Goal: Task Accomplishment & Management: Use online tool/utility

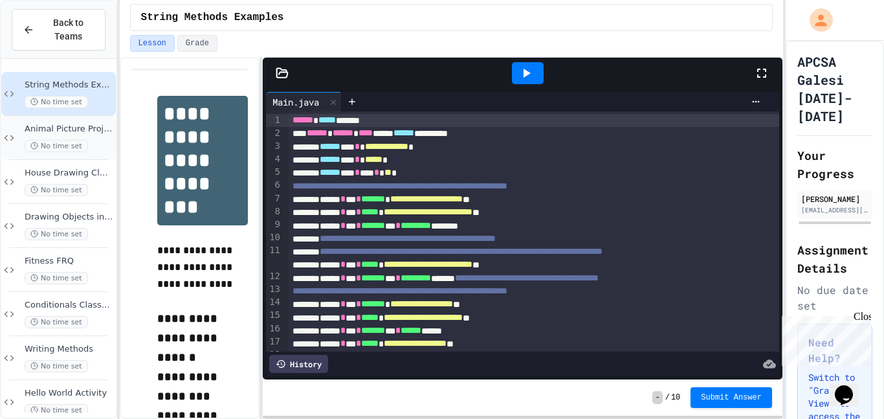
click at [78, 141] on span "No time set" at bounding box center [56, 146] width 63 height 12
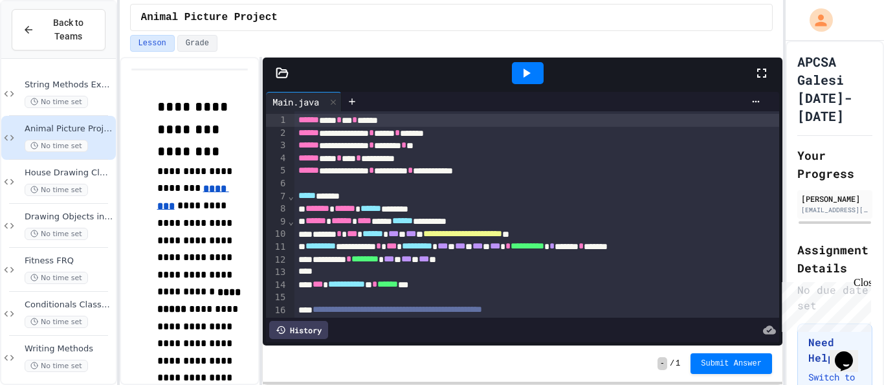
click at [764, 72] on icon at bounding box center [762, 73] width 16 height 16
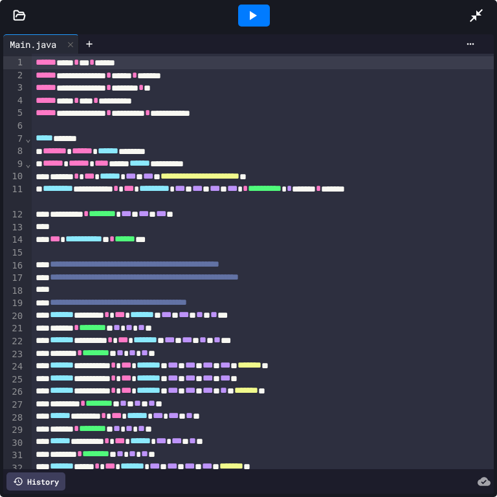
click at [254, 27] on div at bounding box center [254, 15] width 45 height 35
click at [254, 24] on div at bounding box center [254, 16] width 32 height 22
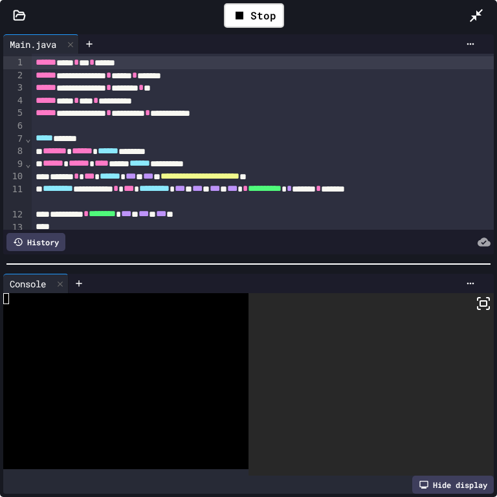
click at [480, 306] on rect at bounding box center [483, 303] width 6 height 5
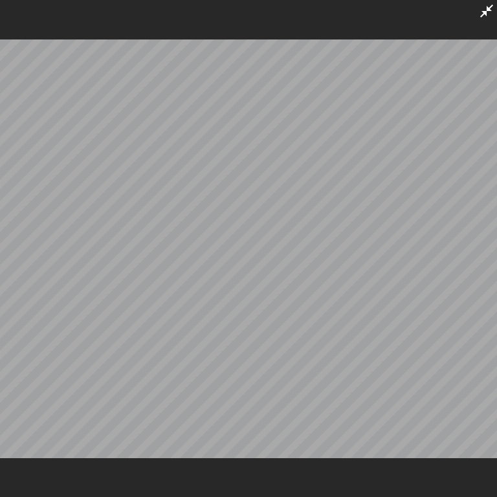
click at [475, 15] on div at bounding box center [248, 248] width 497 height 497
click at [487, 14] on icon at bounding box center [487, 11] width 16 height 16
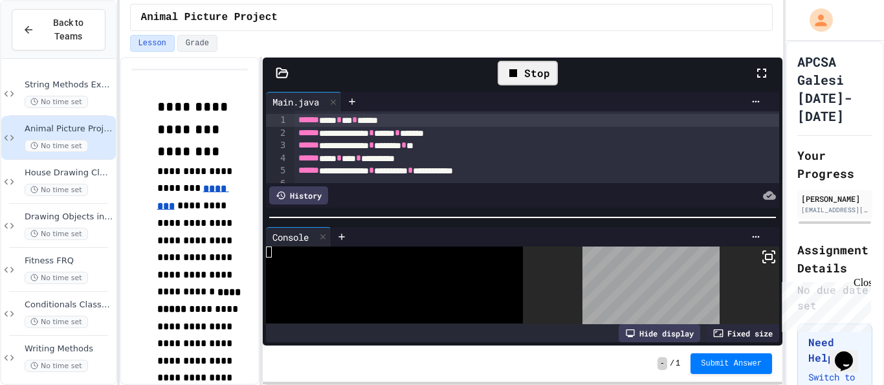
click at [523, 73] on div "Stop" at bounding box center [528, 73] width 60 height 25
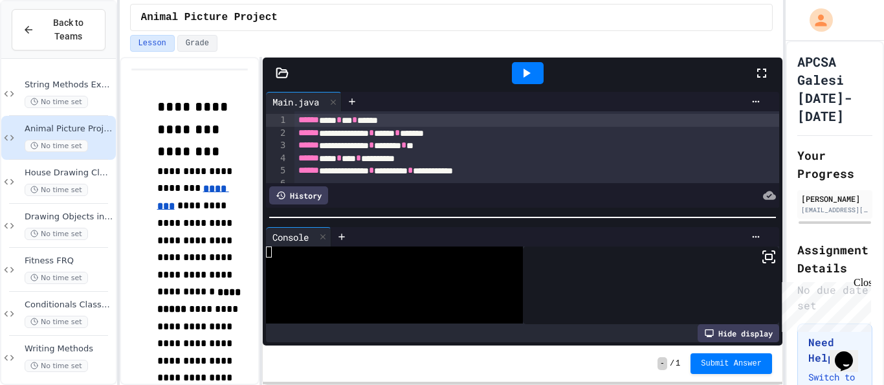
click at [524, 71] on icon at bounding box center [527, 73] width 7 height 9
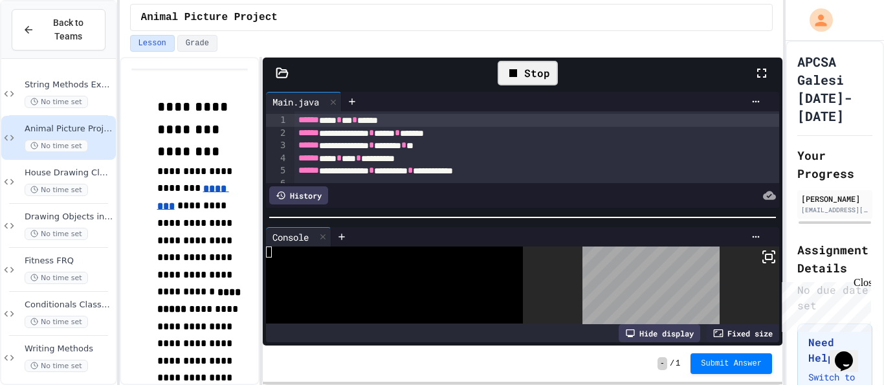
click at [760, 67] on icon at bounding box center [762, 73] width 16 height 16
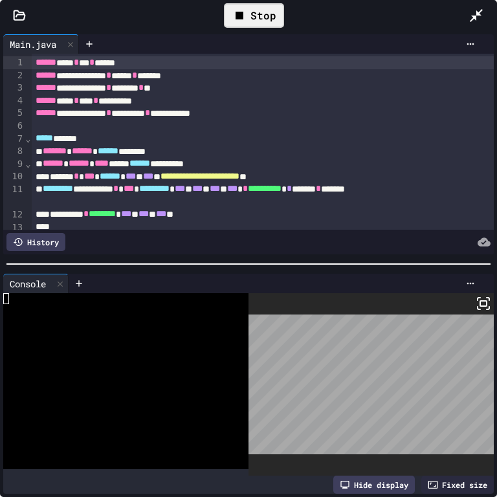
click at [485, 306] on rect at bounding box center [483, 303] width 6 height 5
